Goal: Transaction & Acquisition: Book appointment/travel/reservation

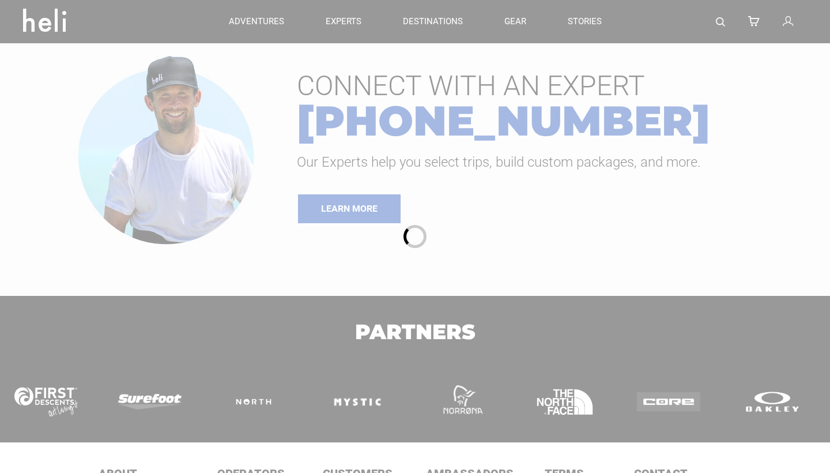
type input "Surf"
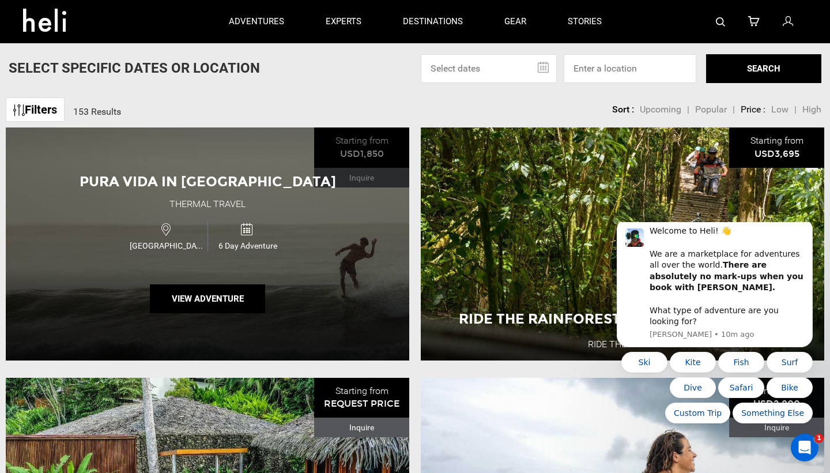
scroll to position [62, 0]
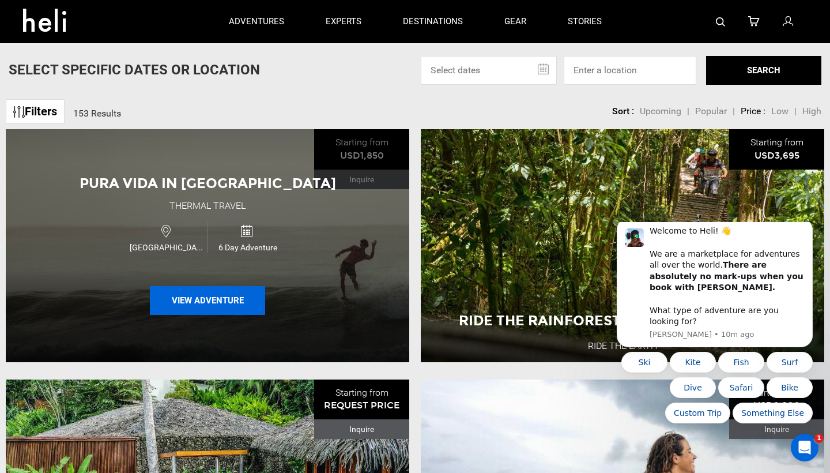
click at [247, 300] on button "View Adventure" at bounding box center [207, 300] width 115 height 29
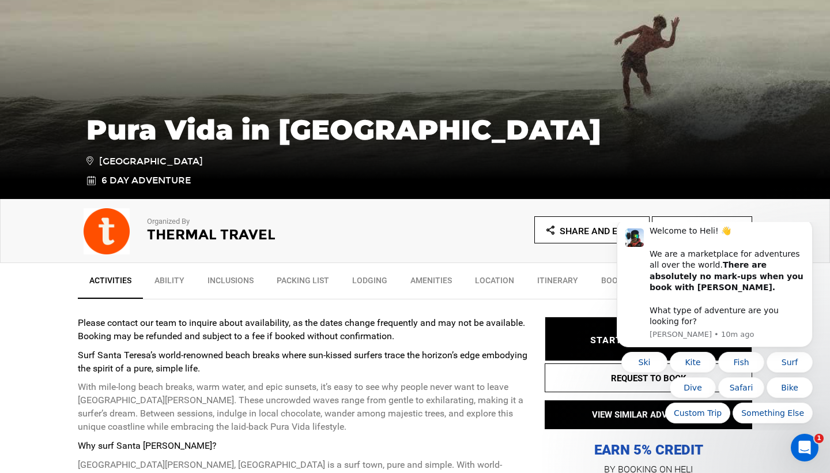
scroll to position [201, 0]
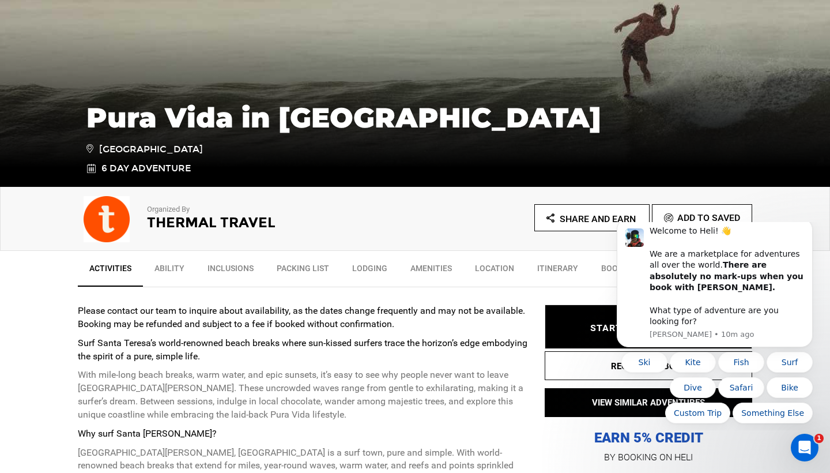
click at [489, 264] on link "Location" at bounding box center [495, 271] width 62 height 29
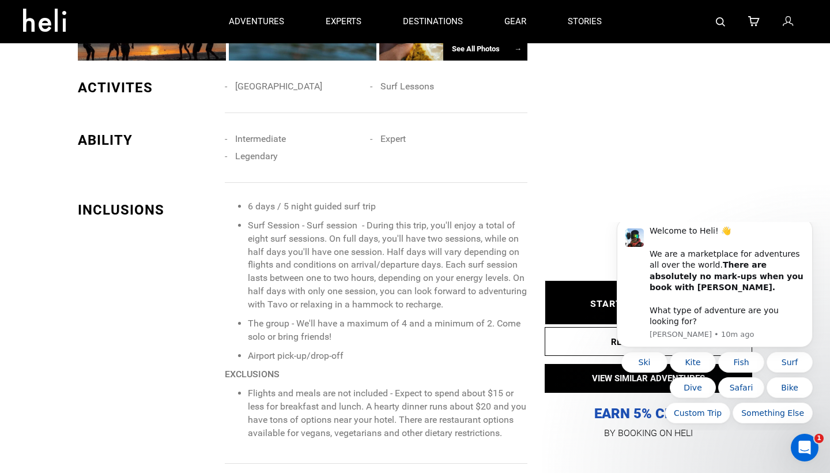
scroll to position [800, 0]
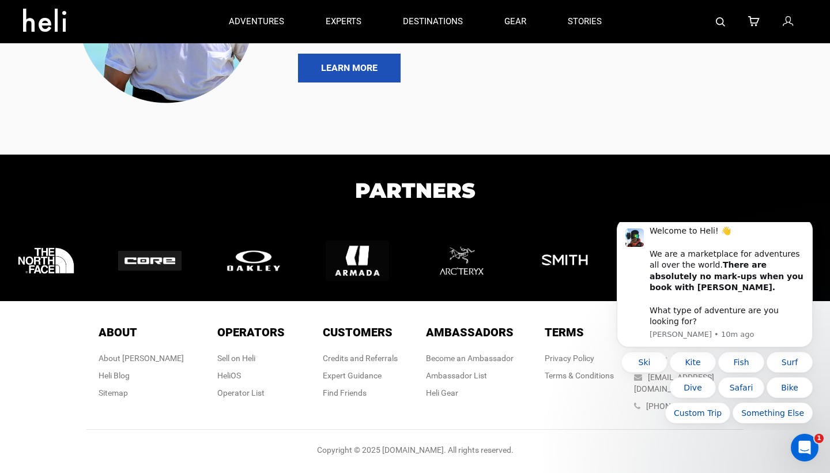
type input "Surf"
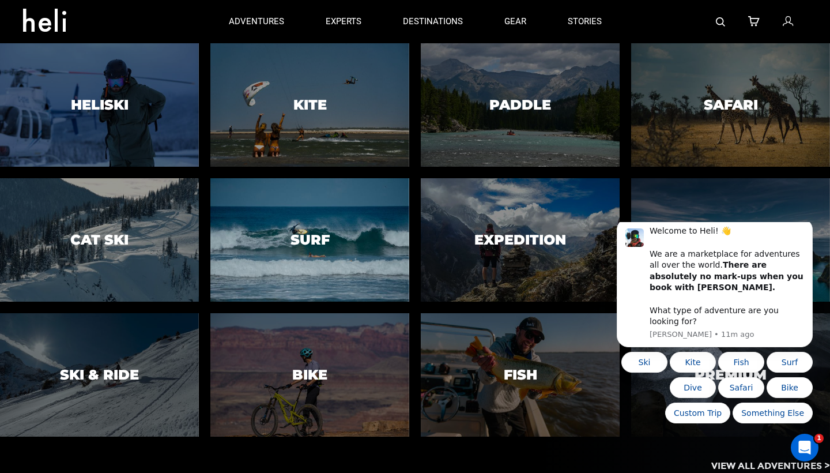
click at [369, 253] on div at bounding box center [310, 240] width 203 height 126
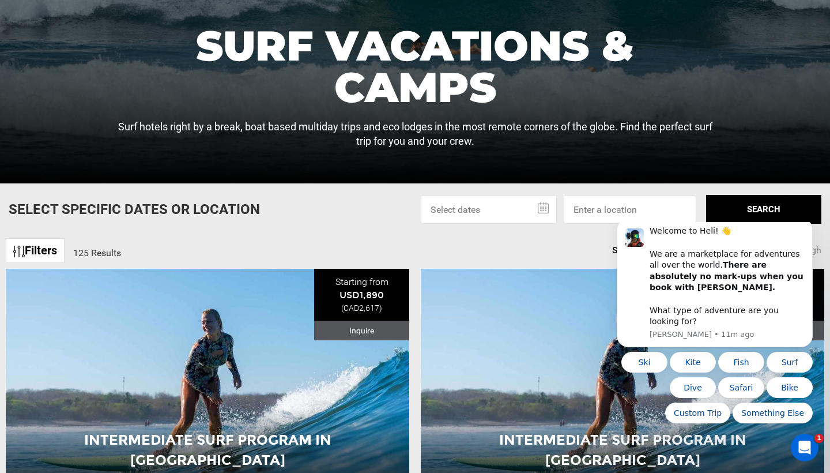
scroll to position [250, 0]
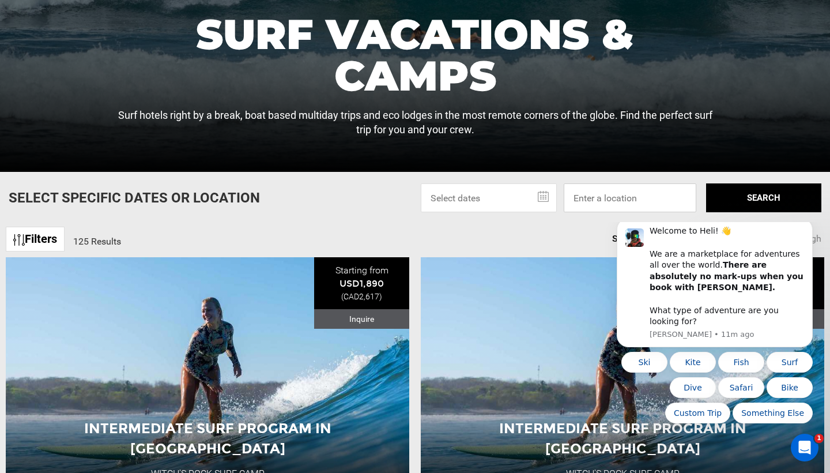
click at [590, 204] on input at bounding box center [630, 197] width 133 height 29
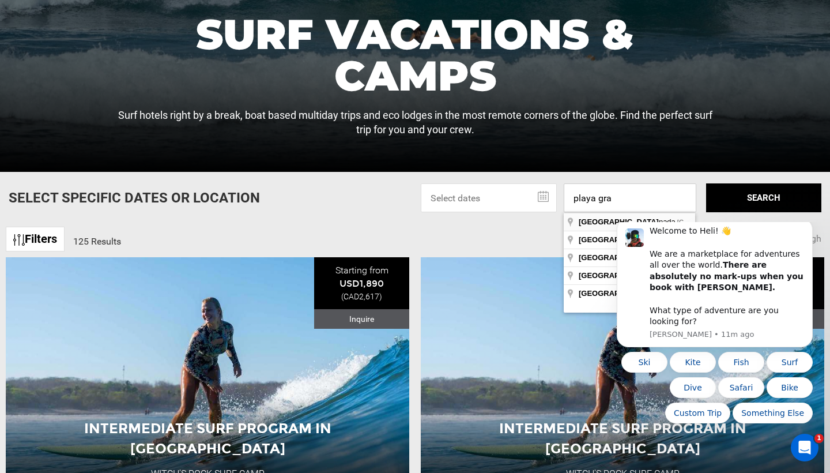
type input "playa Granton"
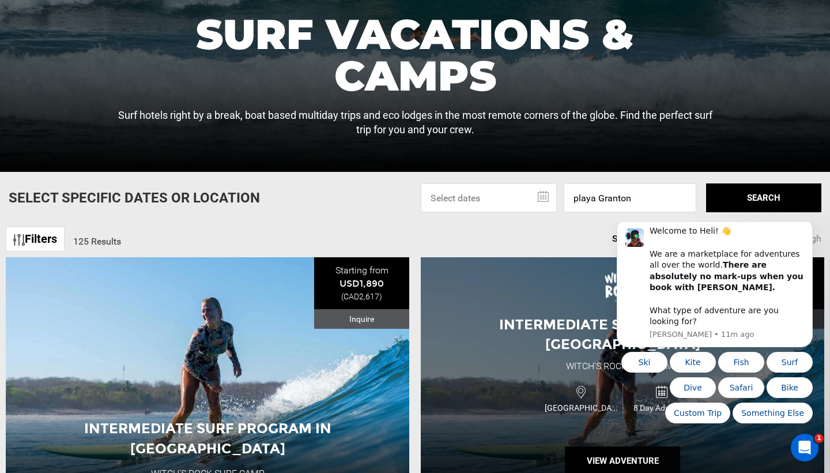
drag, startPoint x: 611, startPoint y: 217, endPoint x: 571, endPoint y: 344, distance: 132.8
click at [571, 344] on div "Intermediate Surf Program in [GEOGRAPHIC_DATA] Witch's Rock Surf Camp [GEOGRAPH…" at bounding box center [623, 373] width 404 height 232
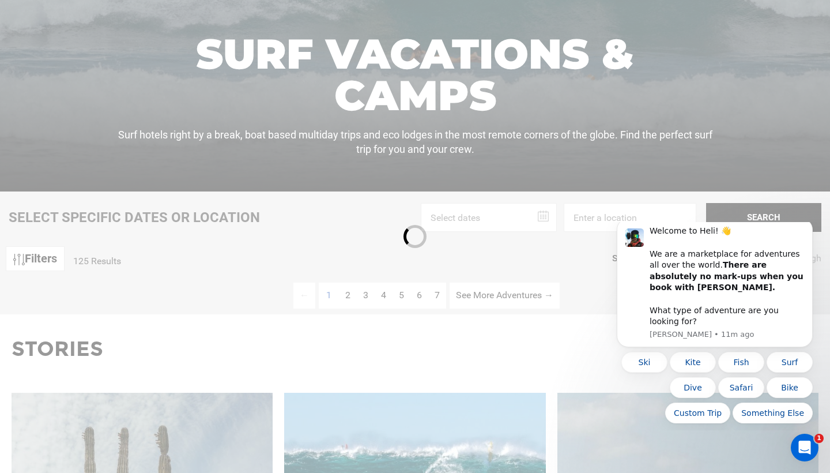
scroll to position [238, 0]
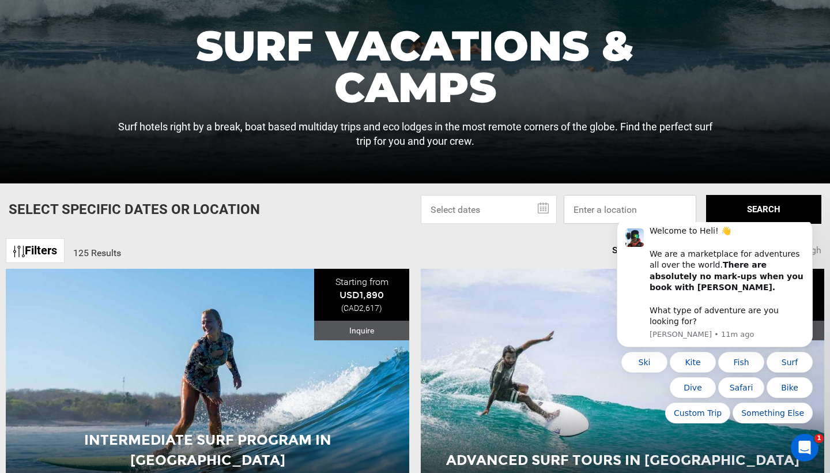
click at [592, 208] on input at bounding box center [630, 209] width 133 height 29
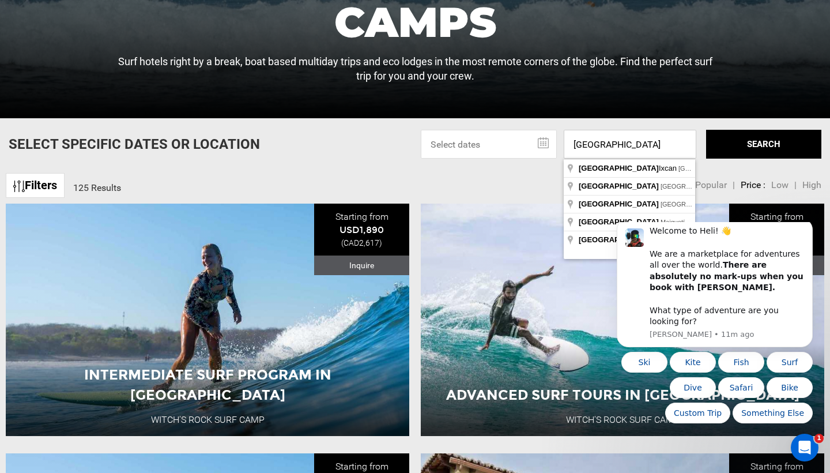
scroll to position [307, 0]
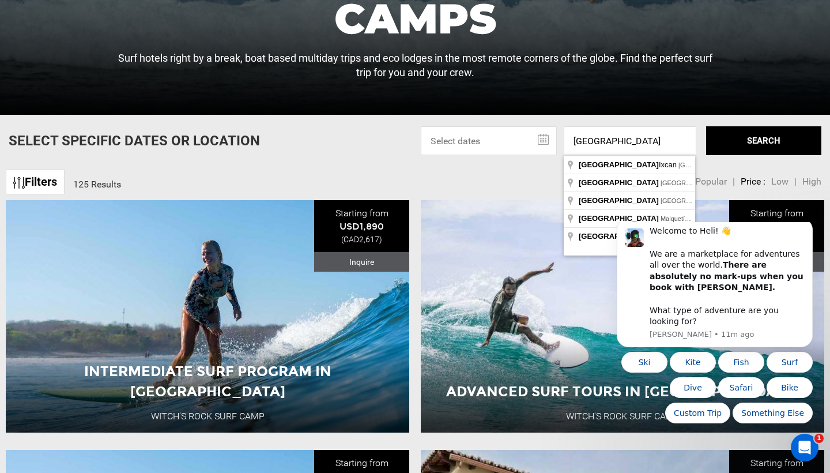
type input "[GEOGRAPHIC_DATA], [GEOGRAPHIC_DATA], [GEOGRAPHIC_DATA]"
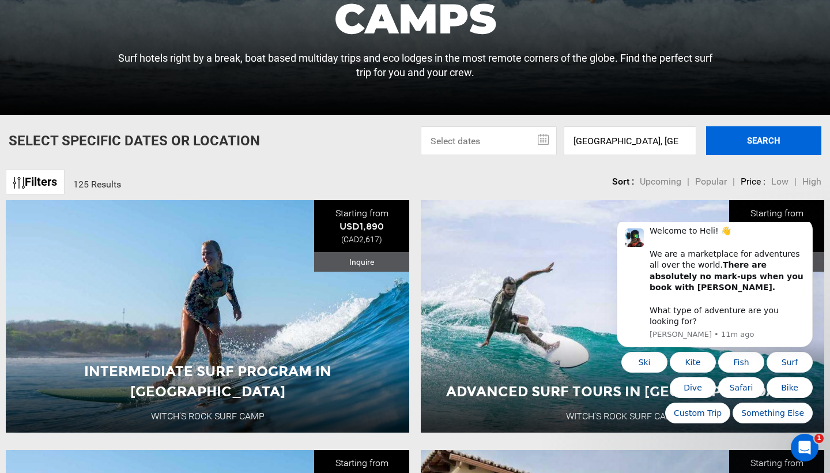
click at [751, 140] on button "SEARCH" at bounding box center [763, 140] width 115 height 29
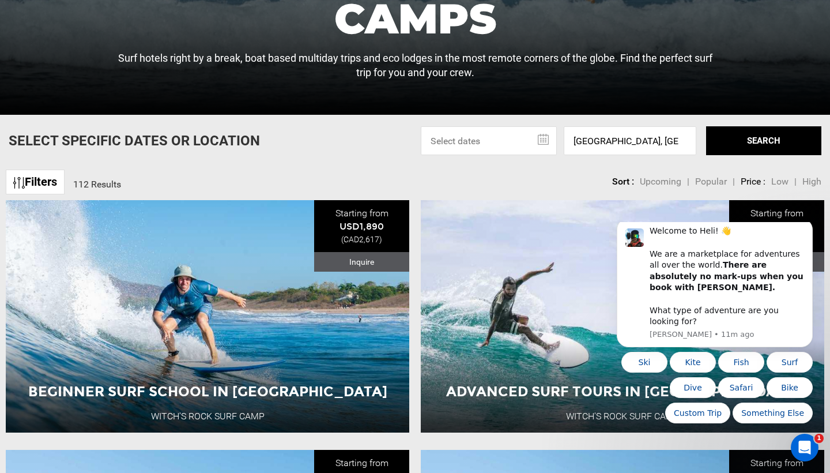
click at [536, 144] on input "text" at bounding box center [489, 140] width 136 height 29
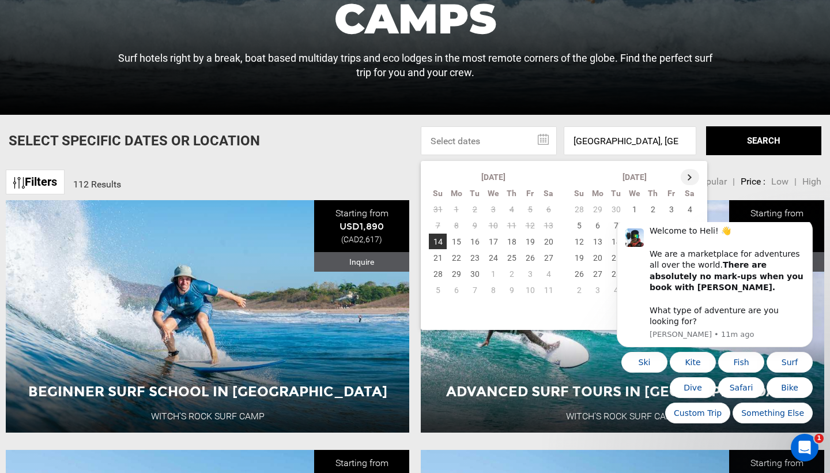
click at [699, 181] on th at bounding box center [690, 177] width 18 height 16
click at [699, 181] on th at bounding box center [691, 177] width 18 height 16
click at [527, 257] on td "26" at bounding box center [530, 258] width 18 height 16
click at [671, 211] on td "2" at bounding box center [672, 209] width 18 height 16
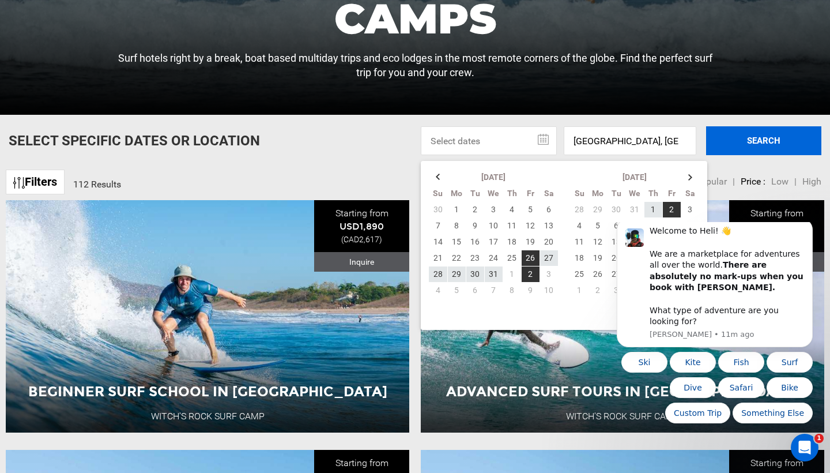
click at [768, 148] on button "SEARCH" at bounding box center [763, 140] width 115 height 29
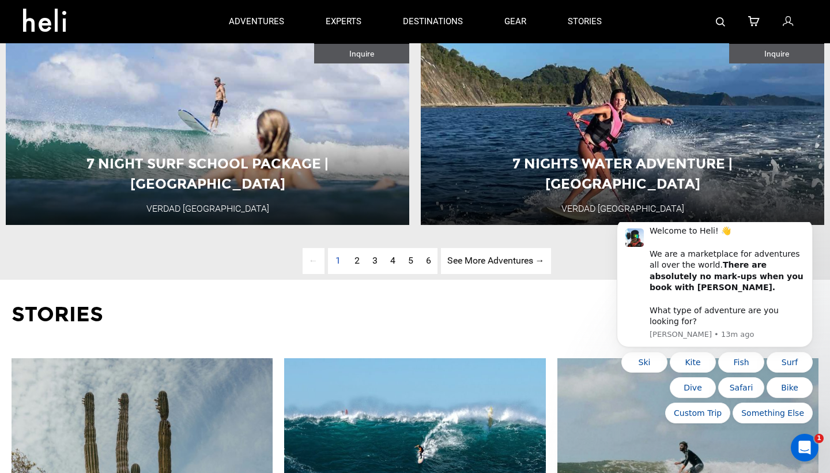
scroll to position [2994, 0]
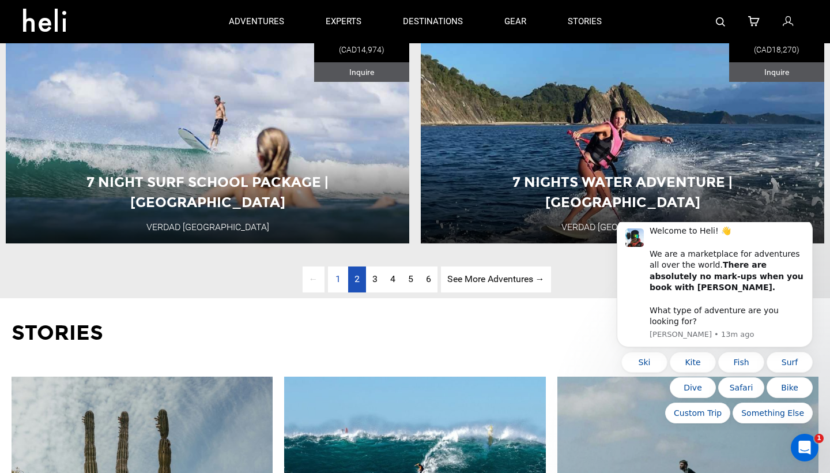
click at [357, 279] on span "2" at bounding box center [357, 278] width 5 height 11
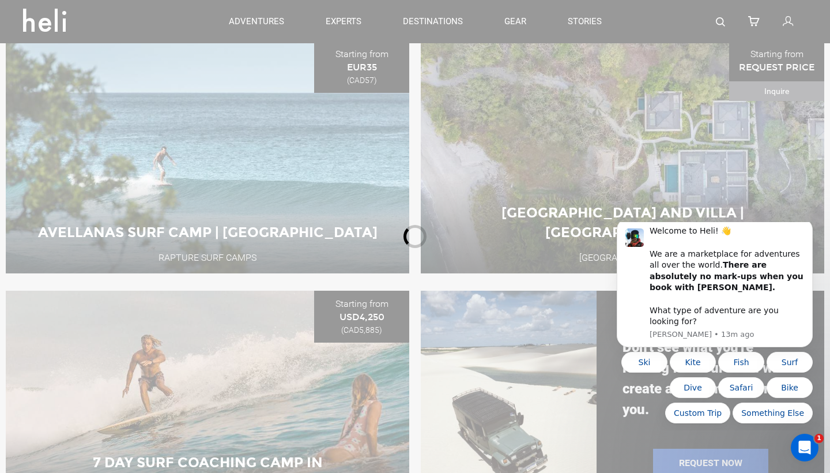
scroll to position [452, 0]
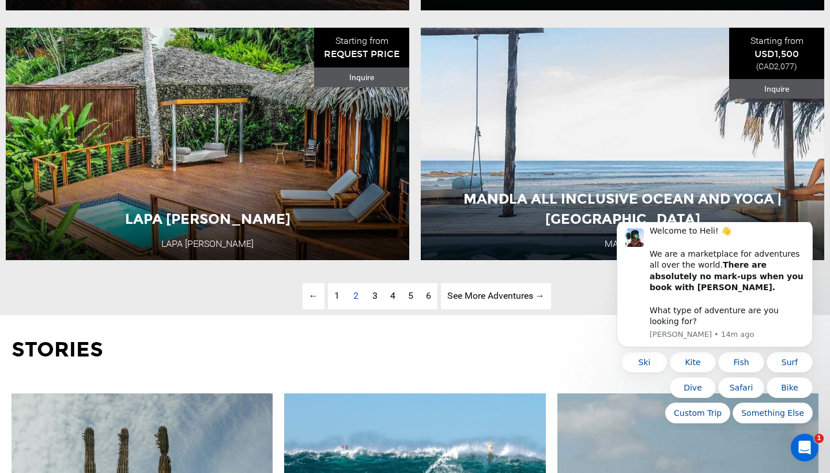
scroll to position [2980, 0]
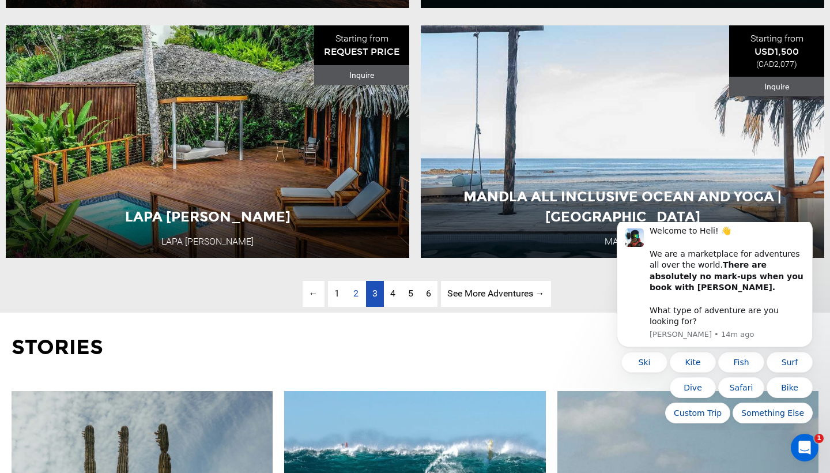
click at [366, 294] on link "page 3" at bounding box center [375, 294] width 18 height 26
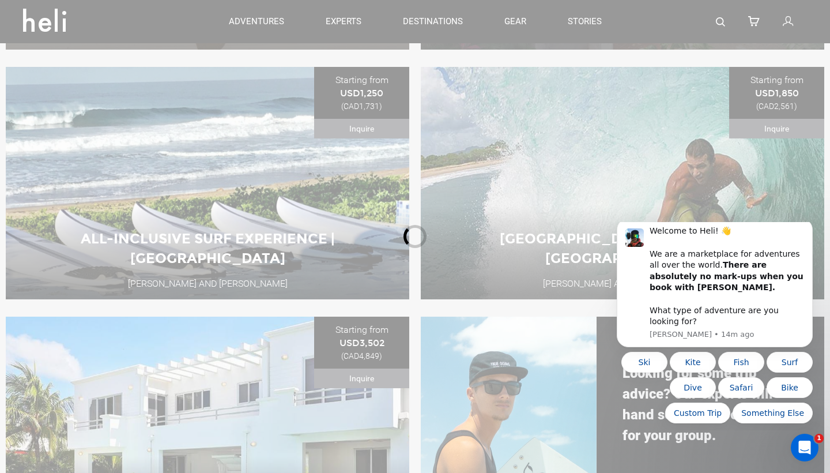
scroll to position [452, 0]
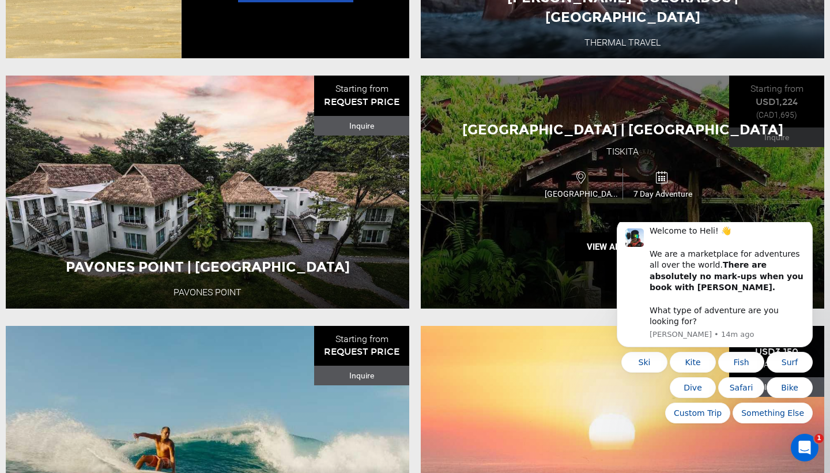
scroll to position [2466, 1]
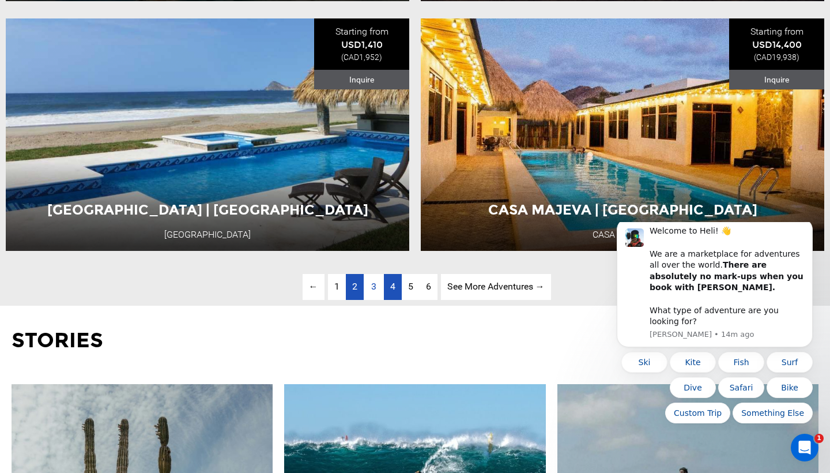
click at [391, 287] on span "4" at bounding box center [392, 286] width 5 height 11
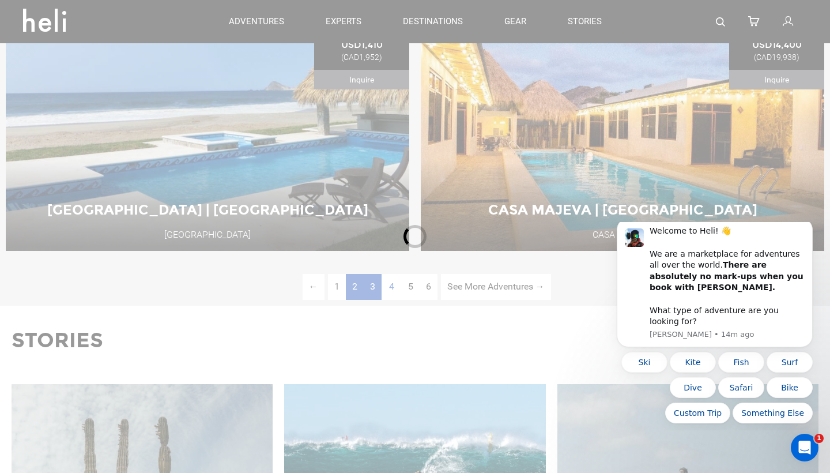
scroll to position [452, 0]
